Goal: Transaction & Acquisition: Purchase product/service

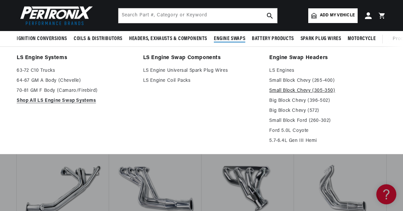
click at [293, 89] on link "Small Block Chevy (305-350)" at bounding box center [327, 91] width 117 height 8
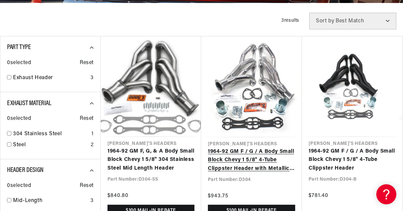
scroll to position [200, 0]
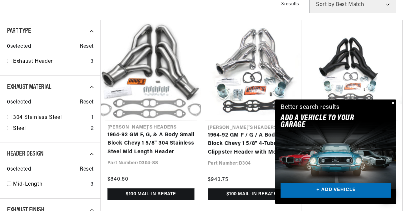
click at [392, 100] on button "Close" at bounding box center [392, 103] width 8 height 8
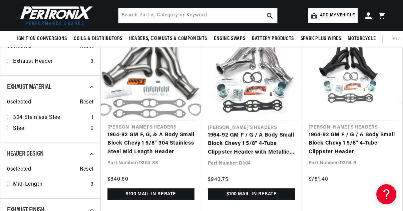
scroll to position [0, 686]
click at [339, 15] on span "Add my vehicle" at bounding box center [337, 15] width 35 height 6
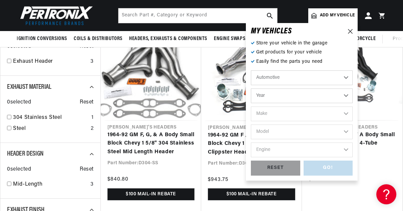
scroll to position [0, 0]
click at [342, 94] on select "Year 2022 2021 2020 2019 2018 2017 2016 2015 2014 2013 2012 2011 2010 2009 2008…" at bounding box center [302, 95] width 102 height 15
select select "1997"
click at [251, 88] on select "Year 2022 2021 2020 2019 2018 2017 2016 2015 2014 2013 2012 2011 2010 2009 2008…" at bounding box center [302, 95] width 102 height 15
select select "1997"
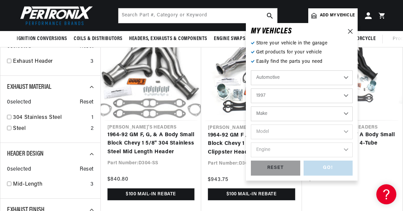
click at [324, 113] on select "Make Buick Cadillac Chevrolet Chrysler Dodge Ford GMC Hyundai Isuzu Jeep Lincol…" at bounding box center [302, 113] width 102 height 15
select select "Chevrolet"
click at [251, 106] on select "Make Buick Cadillac Chevrolet Chrysler Dodge Ford GMC Hyundai Isuzu Jeep Lincol…" at bounding box center [302, 113] width 102 height 15
select select "Chevrolet"
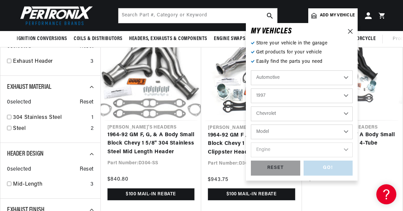
click at [335, 134] on select "Model Astro Blazer C35 C1500 C1500 Suburban C2500 C2500 Suburban C3500 C3500HD …" at bounding box center [302, 131] width 102 height 15
select select "S10"
click at [251, 124] on select "Model Astro Blazer C35 C1500 C1500 Suburban C2500 C2500 Suburban C3500 C3500HD …" at bounding box center [302, 131] width 102 height 15
select select "S10"
click at [343, 151] on select "Engine 4.3L" at bounding box center [302, 149] width 102 height 15
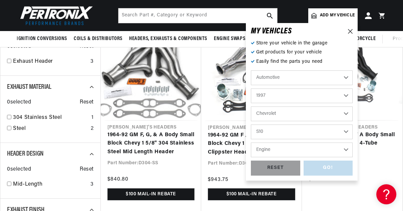
scroll to position [0, 686]
select select "4.3L"
click at [251, 142] on select "Engine 4.3L" at bounding box center [302, 149] width 102 height 15
select select "4.3L"
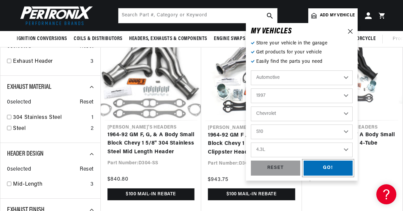
click at [326, 168] on div "GO!" at bounding box center [328, 167] width 49 height 15
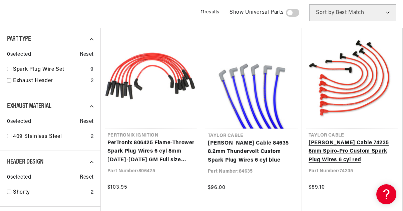
scroll to position [100, 0]
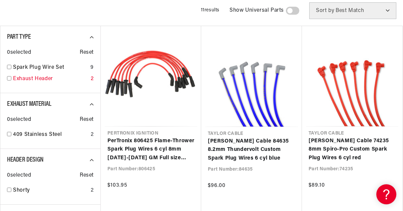
click at [11, 79] on input "checkbox" at bounding box center [9, 78] width 4 height 4
checkbox input "true"
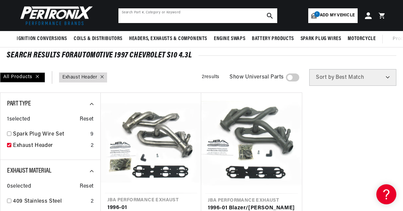
click at [217, 18] on input "text" at bounding box center [197, 15] width 159 height 15
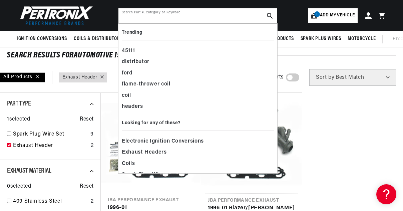
scroll to position [0, 343]
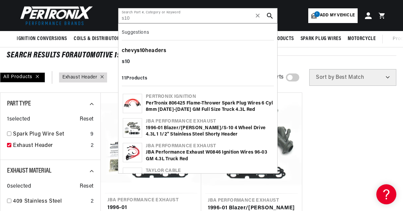
click at [157, 49] on div "chevy s10 headers" at bounding box center [198, 50] width 152 height 11
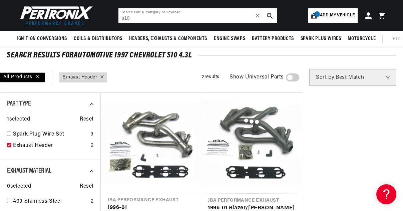
type input "chevy headers"
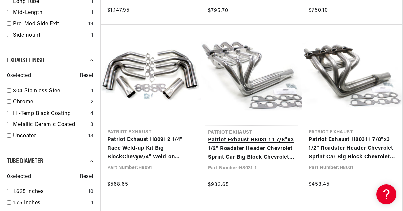
scroll to position [367, 0]
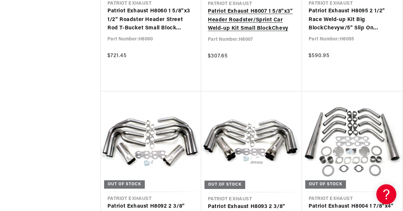
scroll to position [0, 686]
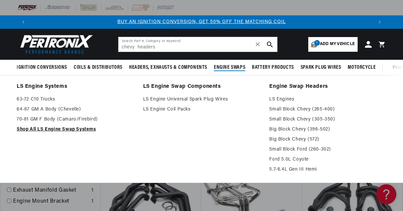
click at [73, 130] on link "Shop All LS Engine Swap Systems" at bounding box center [75, 129] width 117 height 8
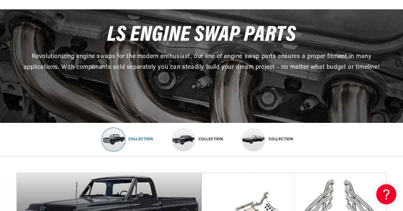
scroll to position [133, 0]
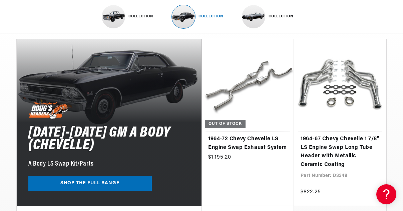
scroll to position [0, 343]
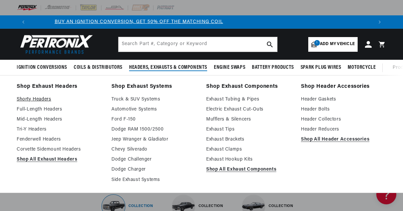
scroll to position [0, 3]
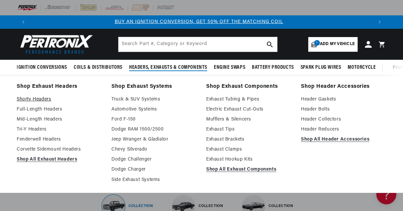
click at [48, 99] on link "Shorty Headers" at bounding box center [59, 99] width 85 height 8
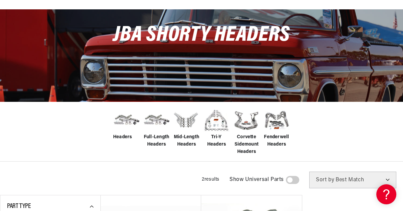
scroll to position [100, 0]
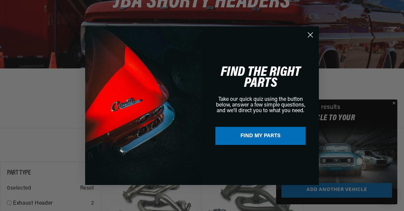
click at [394, 102] on div "Close dialog FIND THE RIGHT PARTS Take our quick quiz using the button below, a…" at bounding box center [202, 105] width 404 height 211
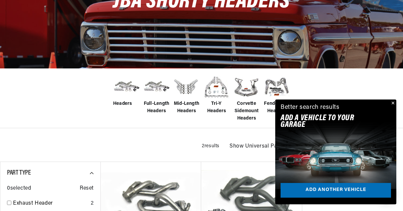
scroll to position [0, 343]
click at [395, 104] on button "Close" at bounding box center [392, 103] width 8 height 8
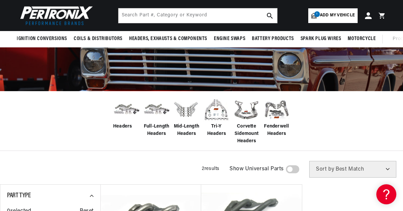
scroll to position [67, 0]
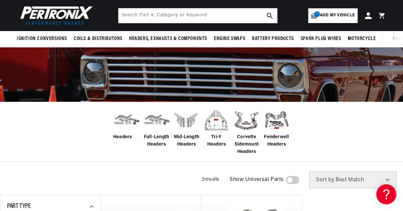
click at [338, 19] on span "Add my vehicle" at bounding box center [337, 15] width 35 height 6
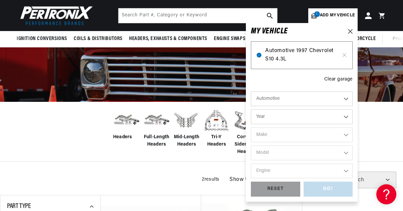
scroll to position [0, 0]
click at [337, 77] on div "Clear garage" at bounding box center [338, 79] width 28 height 7
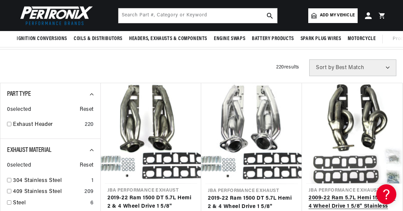
scroll to position [100, 0]
